Goal: Task Accomplishment & Management: Use online tool/utility

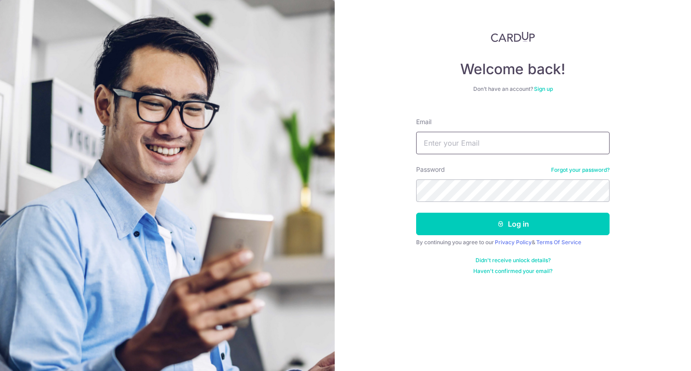
click at [446, 141] on input "Email" at bounding box center [513, 143] width 194 height 23
type input "[EMAIL_ADDRESS][DOMAIN_NAME]"
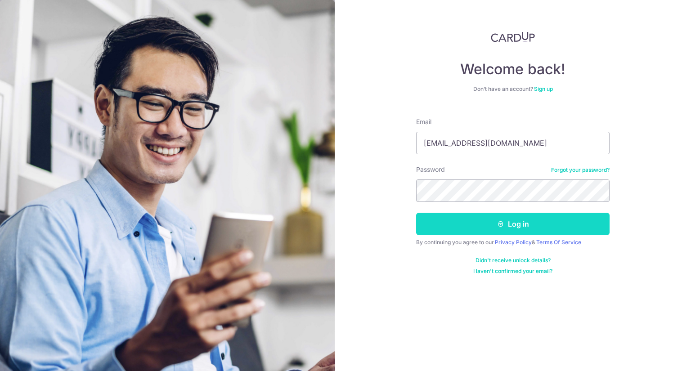
click at [455, 220] on button "Log in" at bounding box center [513, 224] width 194 height 23
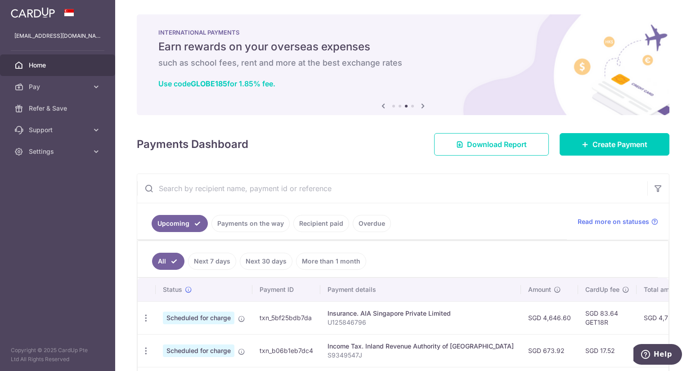
click at [315, 222] on link "Recipient paid" at bounding box center [322, 223] width 56 height 17
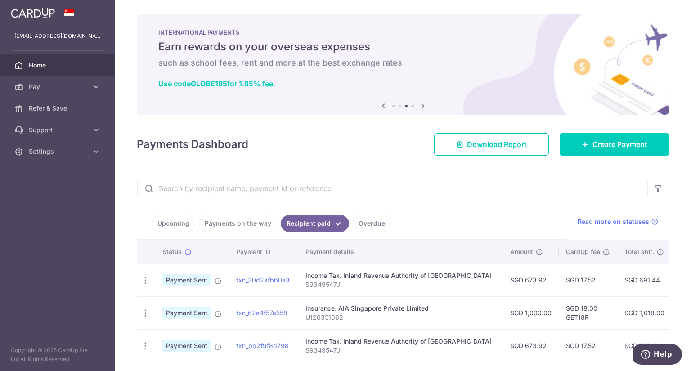
click at [64, 69] on span "Home" at bounding box center [58, 65] width 59 height 9
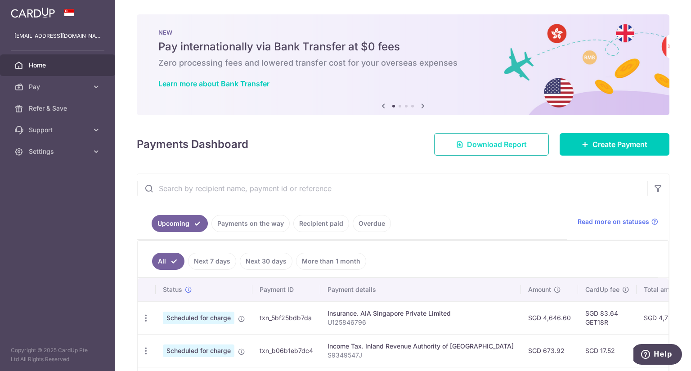
click at [469, 148] on span "Download Report" at bounding box center [497, 144] width 60 height 11
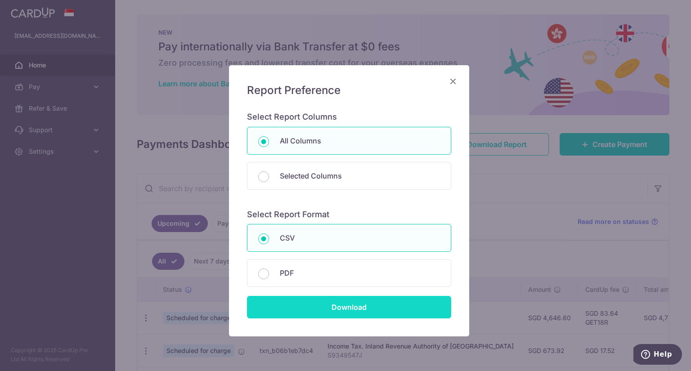
click at [364, 307] on input "Download" at bounding box center [349, 307] width 204 height 23
